Goal: Book appointment/travel/reservation

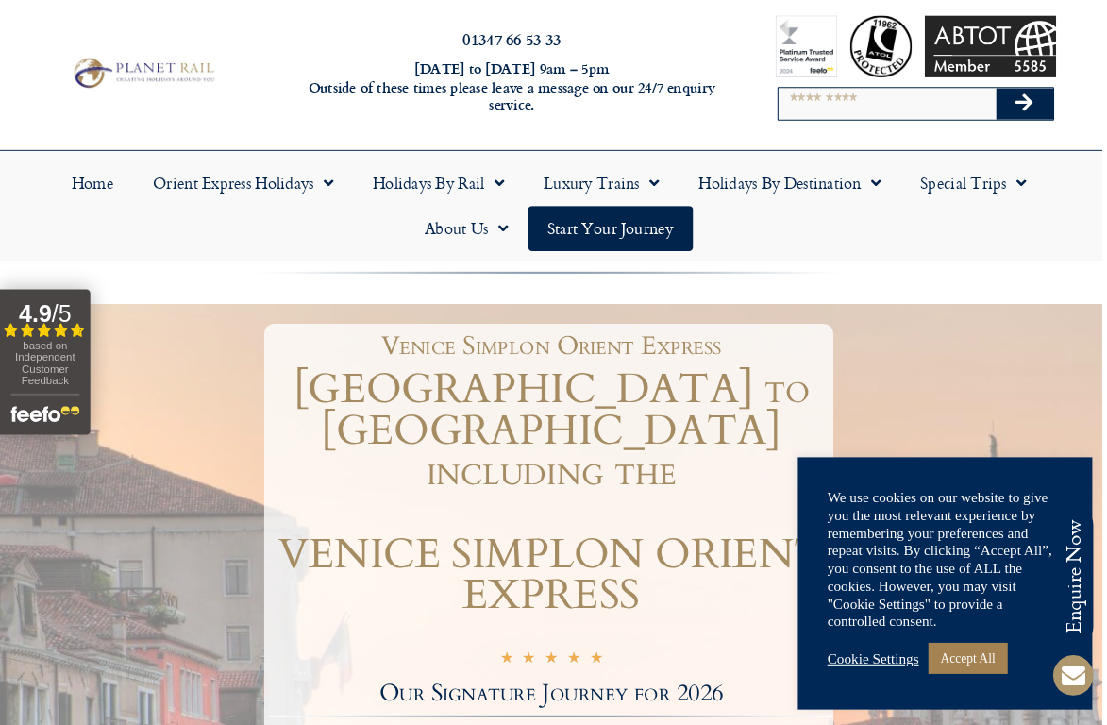
scroll to position [22, 0]
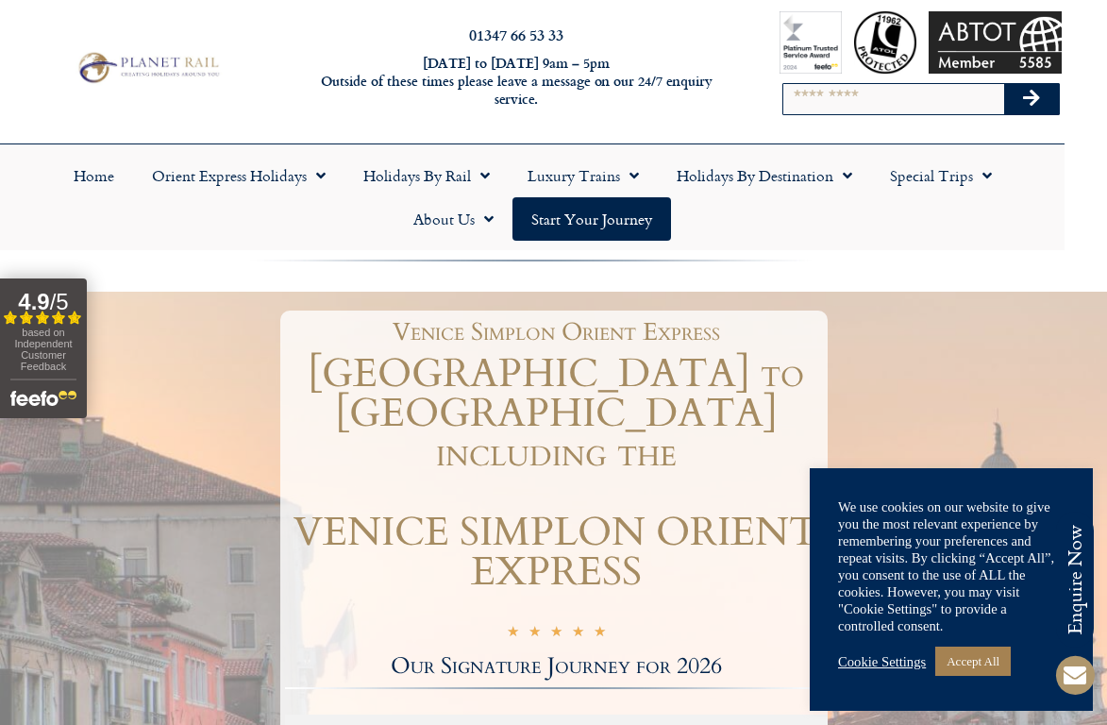
click at [826, 181] on link "Holidays by Destination" at bounding box center [764, 175] width 213 height 43
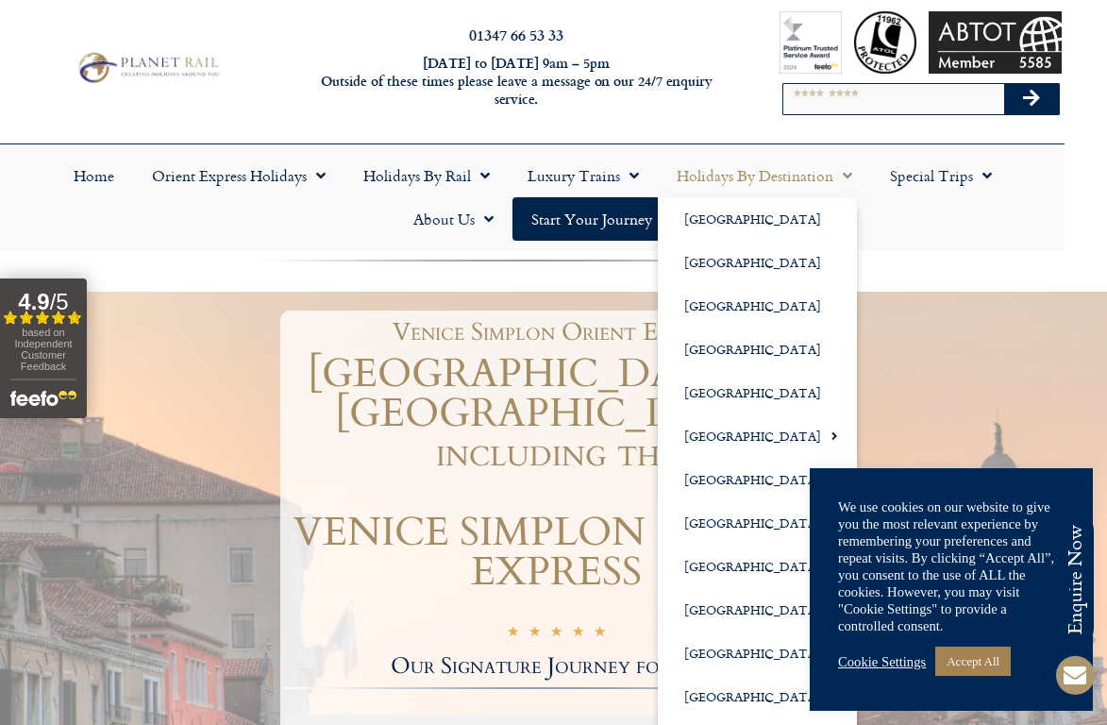
click at [599, 179] on link "Luxury Trains" at bounding box center [583, 175] width 149 height 43
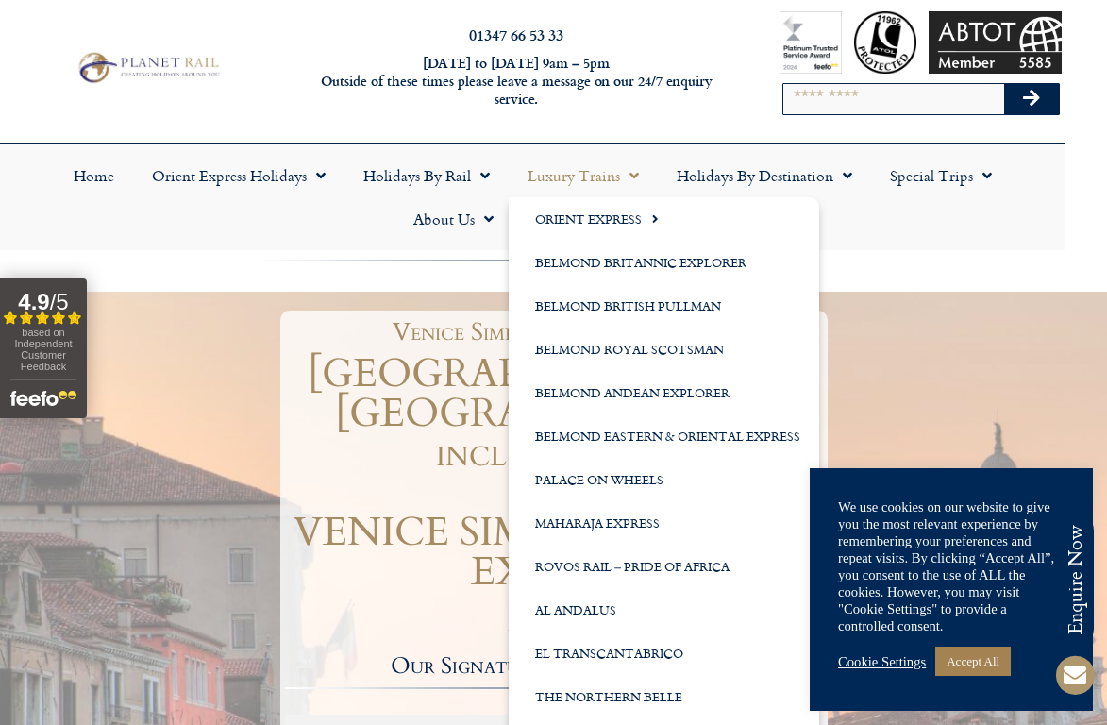
click at [962, 182] on link "Special Trips" at bounding box center [941, 175] width 140 height 43
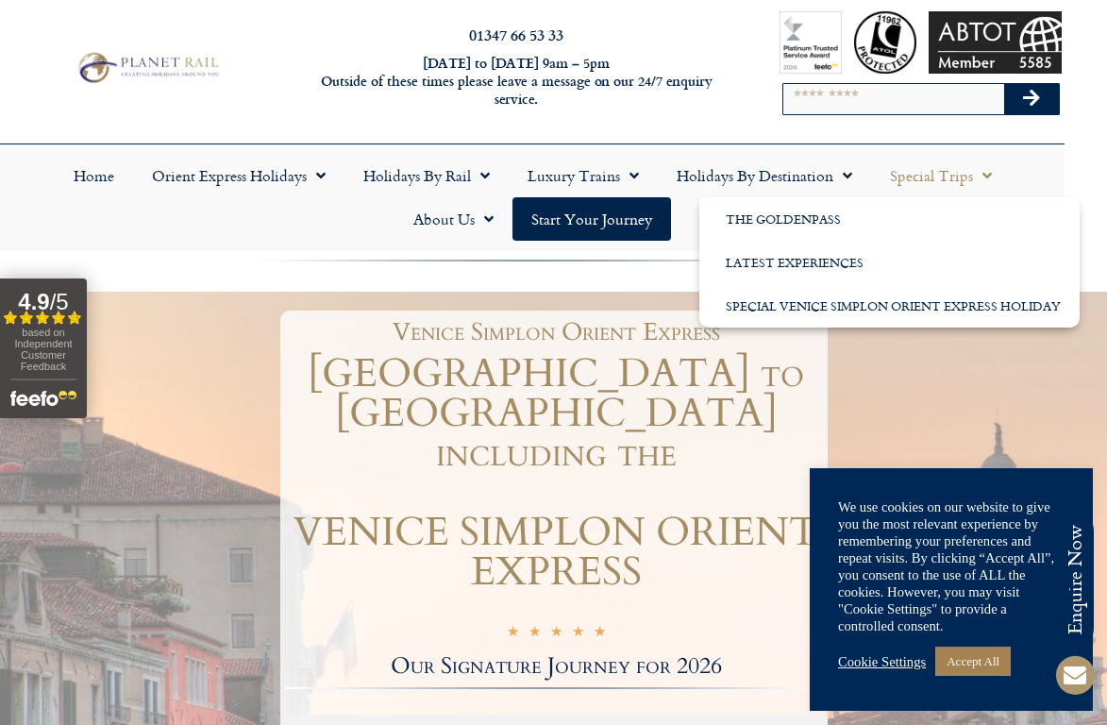
click at [840, 260] on link "Latest Experiences" at bounding box center [890, 262] width 380 height 43
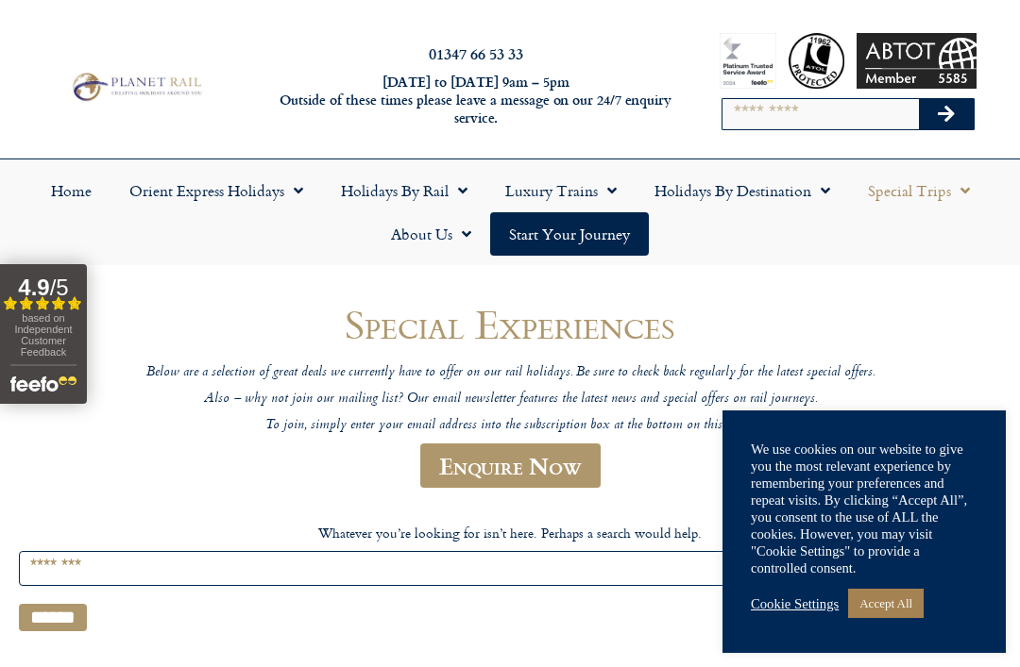
click at [428, 185] on link "Holidays by Rail" at bounding box center [404, 190] width 164 height 43
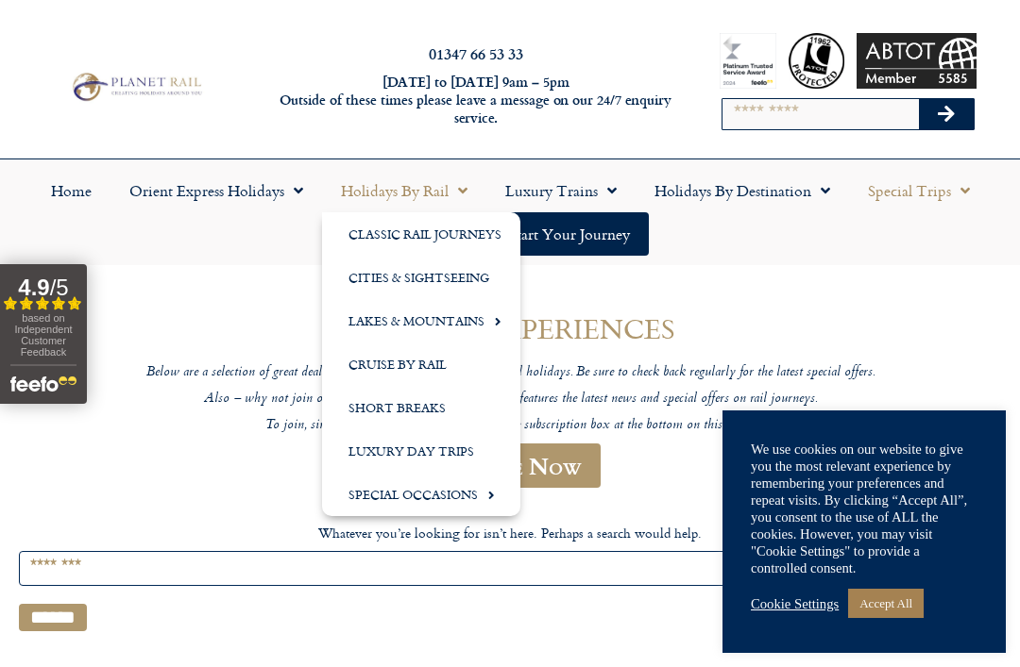
click at [436, 448] on link "Luxury Day Trips" at bounding box center [421, 451] width 198 height 43
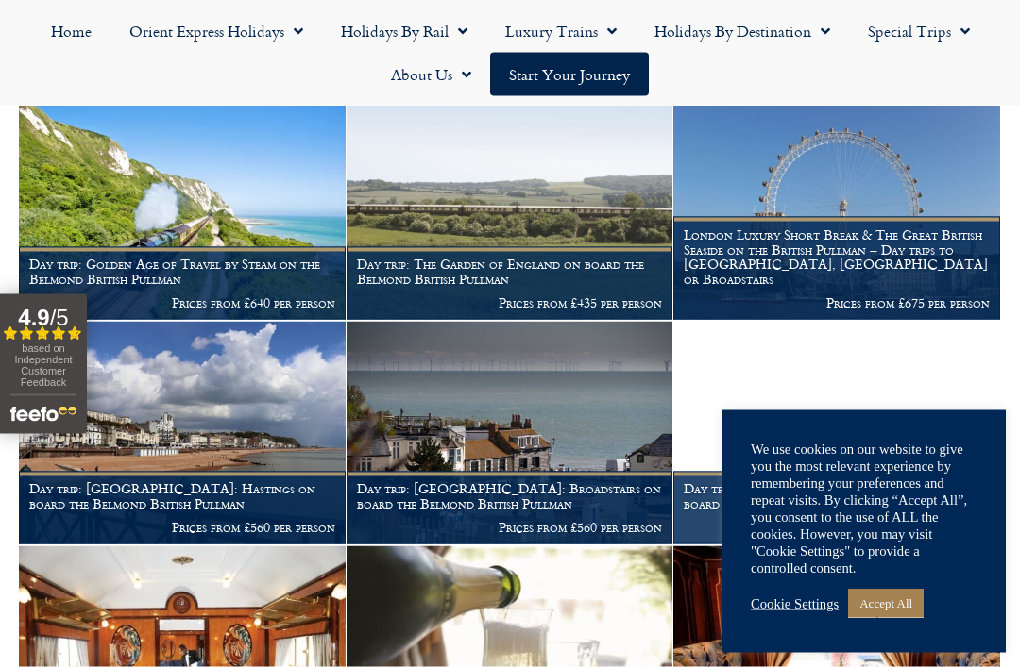
scroll to position [650, 0]
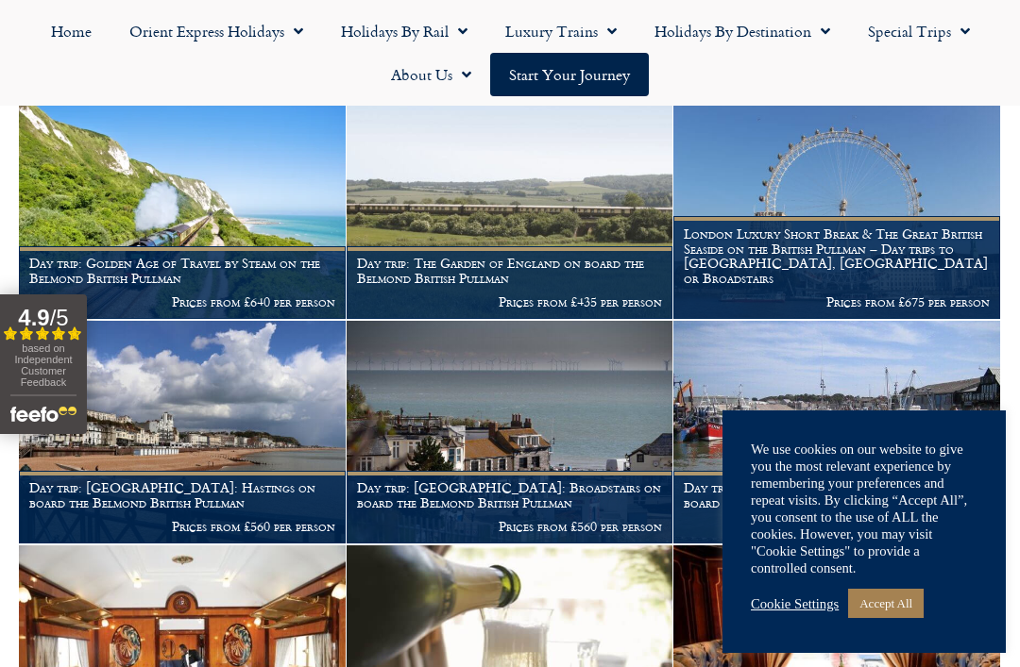
click at [797, 613] on link "Cookie Settings" at bounding box center [795, 604] width 88 height 17
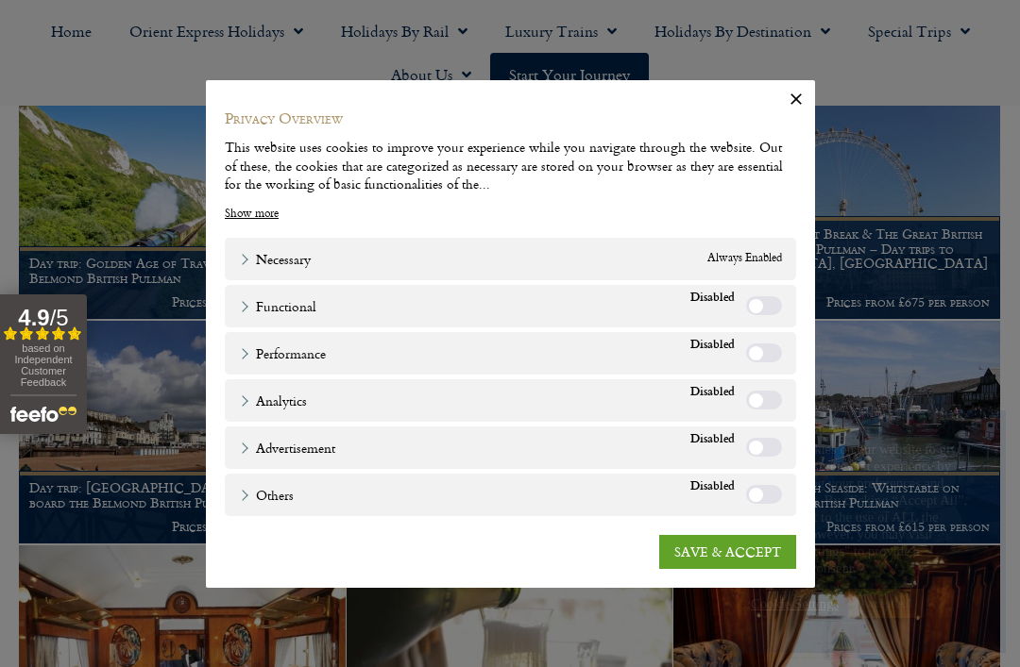
click at [732, 569] on link "SAVE & ACCEPT" at bounding box center [727, 552] width 137 height 34
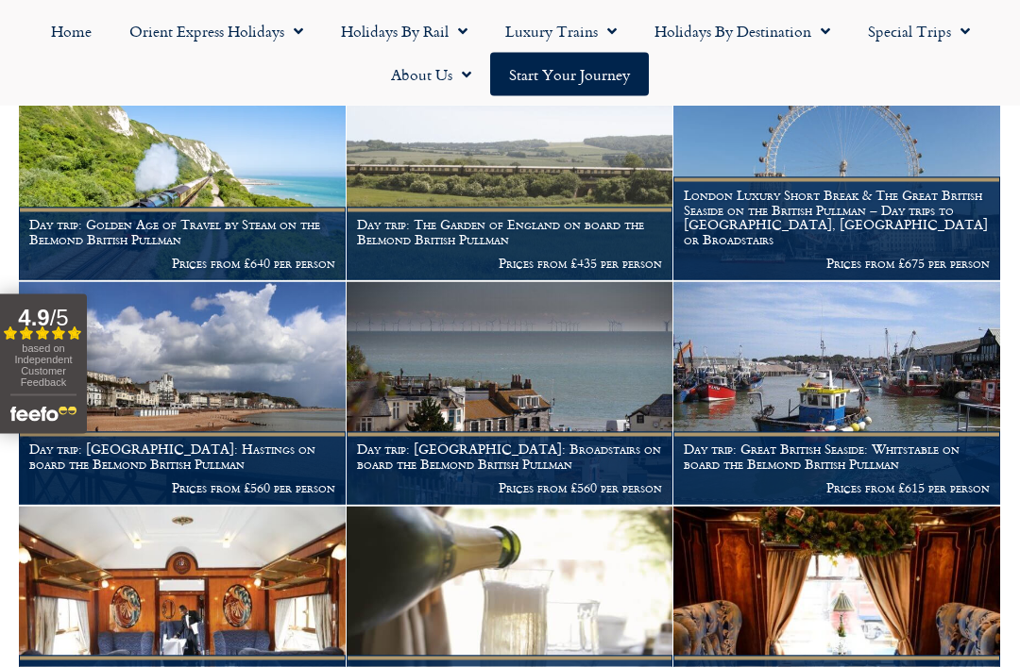
scroll to position [649, 0]
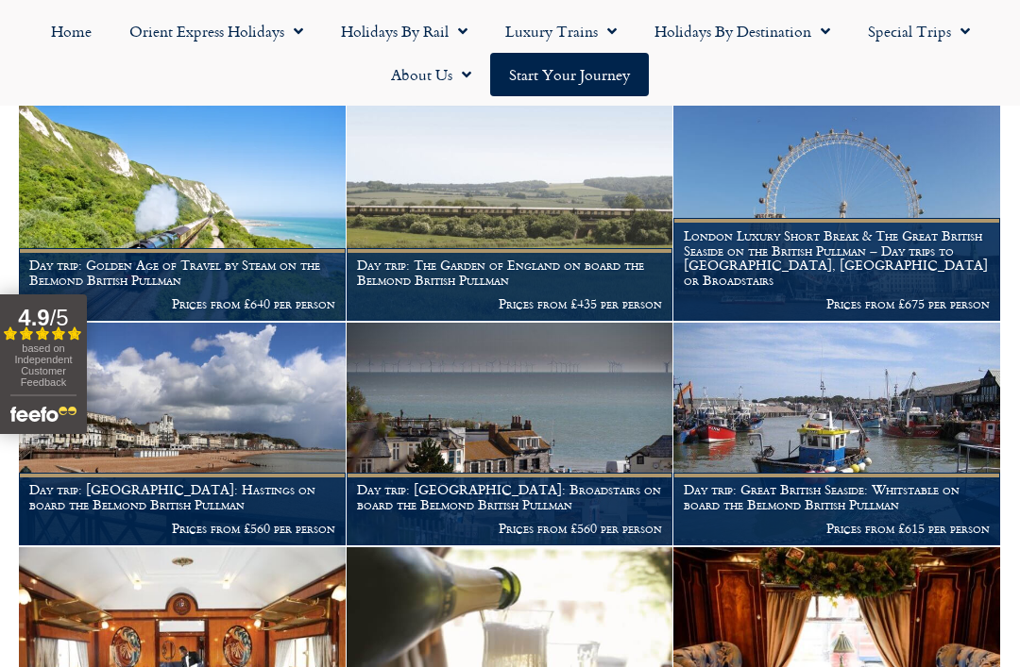
click at [214, 258] on h1 "Day trip: Golden Age of Travel by Steam on the Belmond British Pullman" at bounding box center [182, 273] width 306 height 30
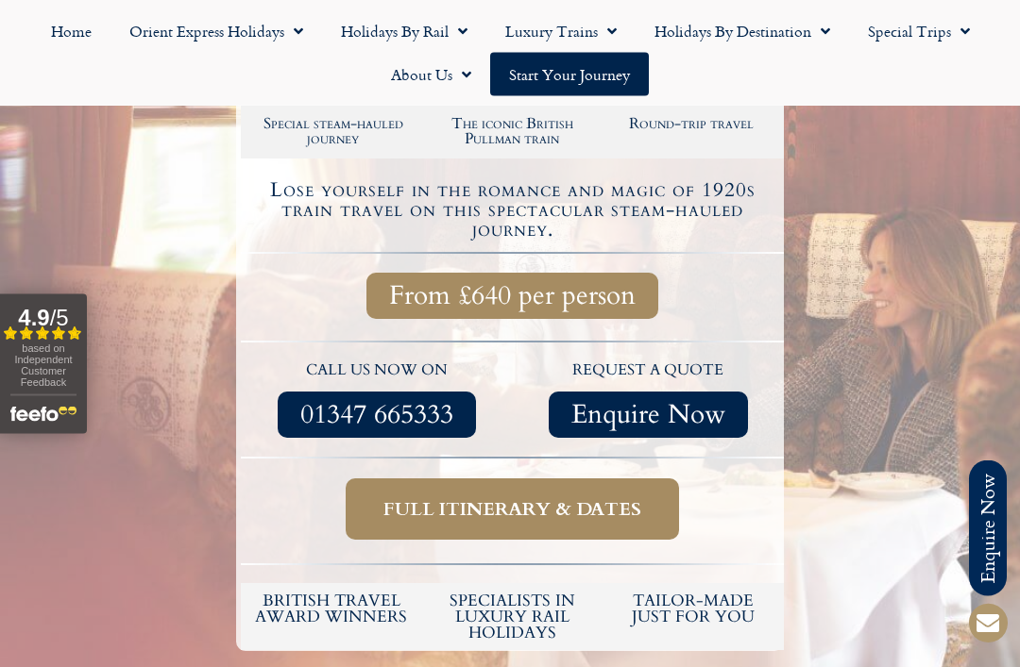
click at [558, 498] on span "Full itinerary & dates" at bounding box center [512, 510] width 258 height 24
